Goal: Information Seeking & Learning: Learn about a topic

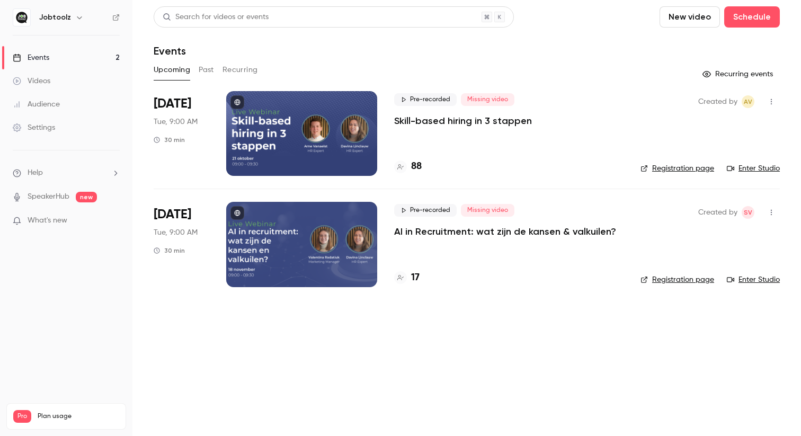
click at [418, 165] on h4 "88" at bounding box center [416, 166] width 11 height 14
click at [415, 277] on h4 "17" at bounding box center [415, 278] width 8 height 14
